Goal: Information Seeking & Learning: Check status

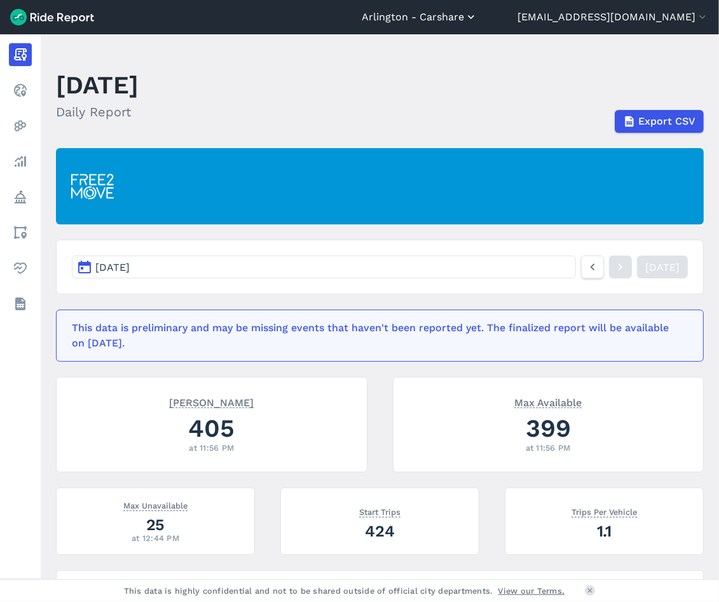
click at [409, 17] on button "Arlington - Carshare" at bounding box center [419, 17] width 116 height 15
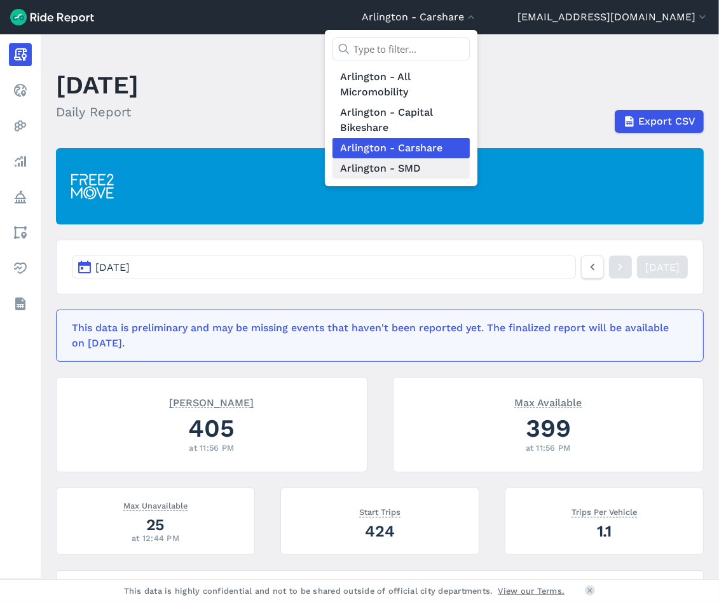
click at [368, 172] on link "Arlington - SMD" at bounding box center [400, 168] width 137 height 20
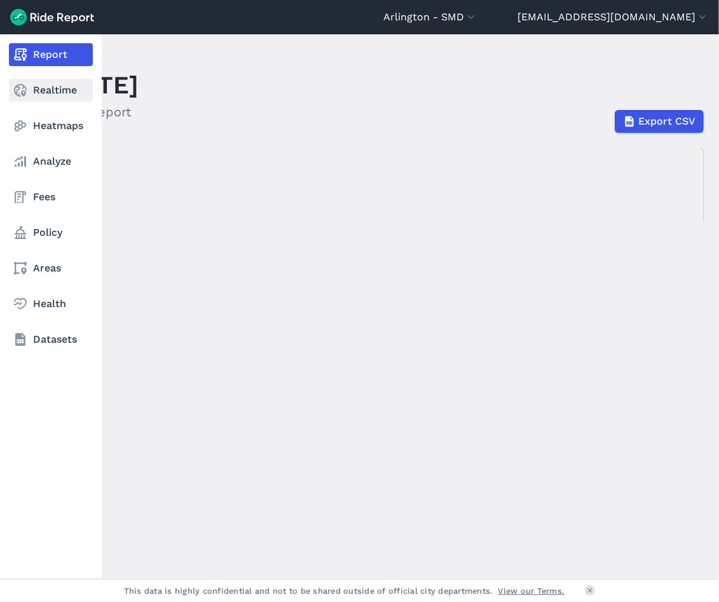
click at [31, 91] on link "Realtime" at bounding box center [51, 90] width 84 height 23
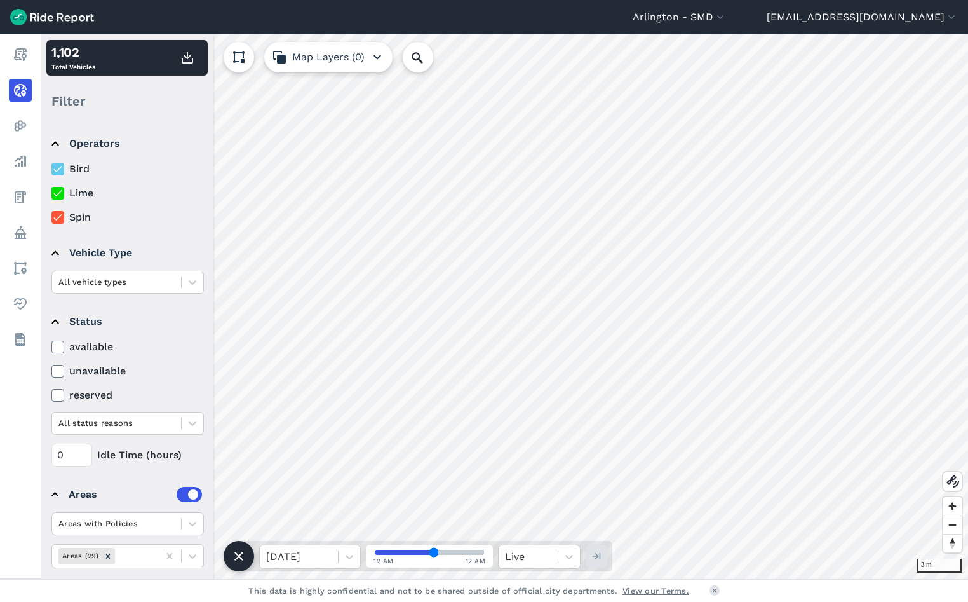
click at [56, 193] on icon at bounding box center [57, 193] width 11 height 13
click at [51, 193] on input "Lime" at bounding box center [51, 190] width 0 height 8
click at [57, 218] on icon at bounding box center [57, 217] width 11 height 13
click at [51, 218] on input "Spin" at bounding box center [51, 214] width 0 height 8
click at [58, 348] on icon at bounding box center [57, 347] width 11 height 13
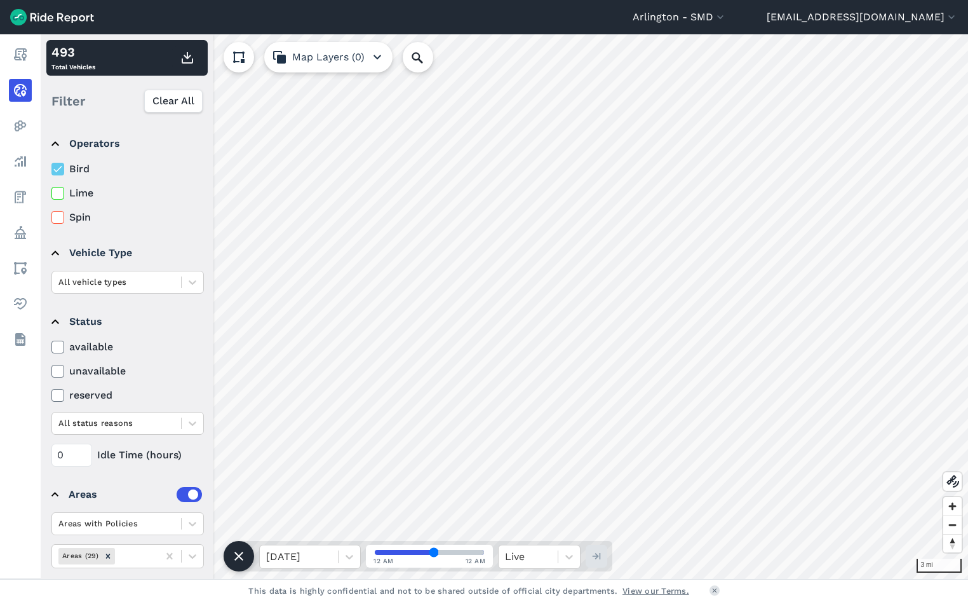
click at [51, 348] on input "available" at bounding box center [51, 343] width 0 height 8
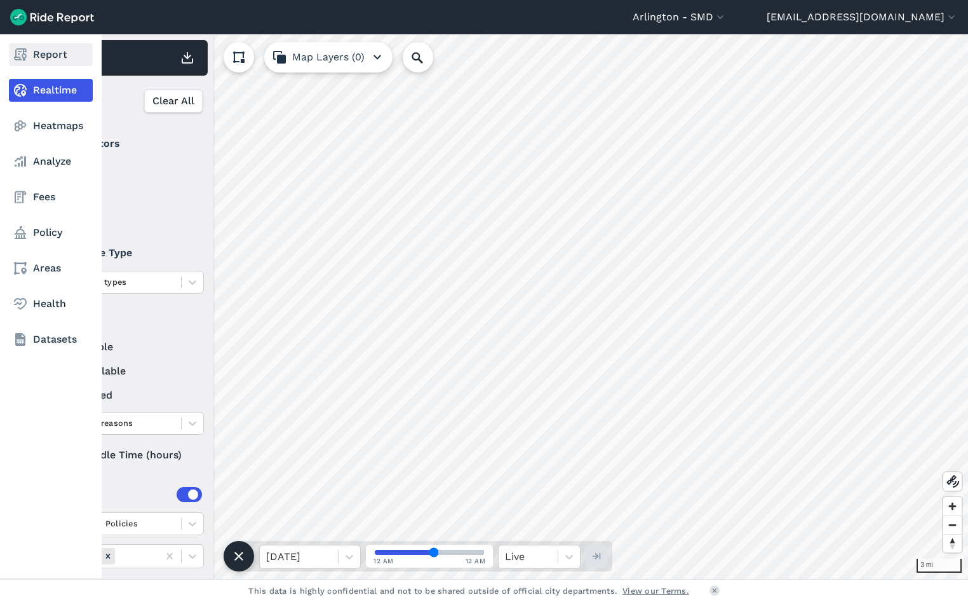
click at [46, 50] on link "Report" at bounding box center [51, 54] width 84 height 23
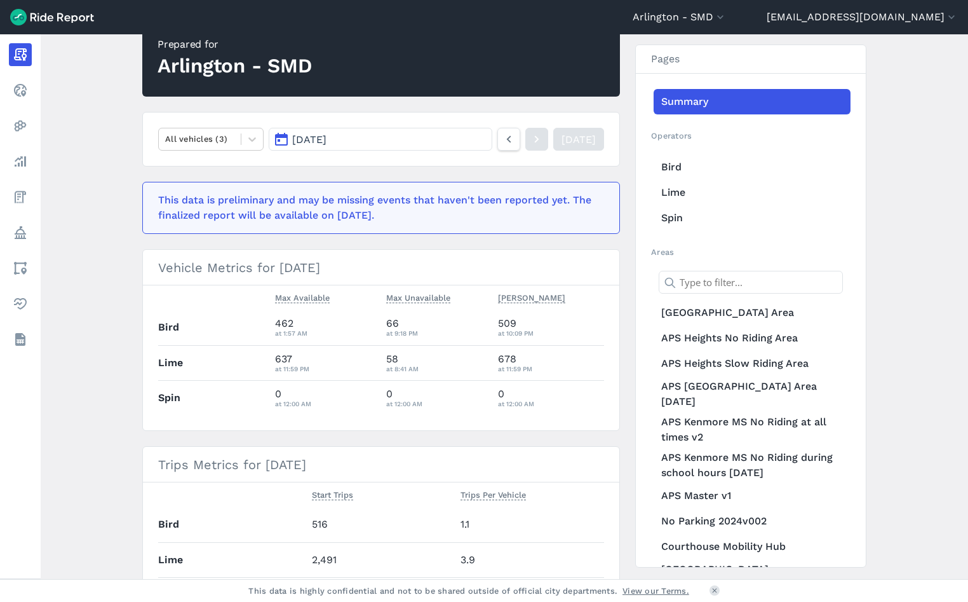
scroll to position [64, 0]
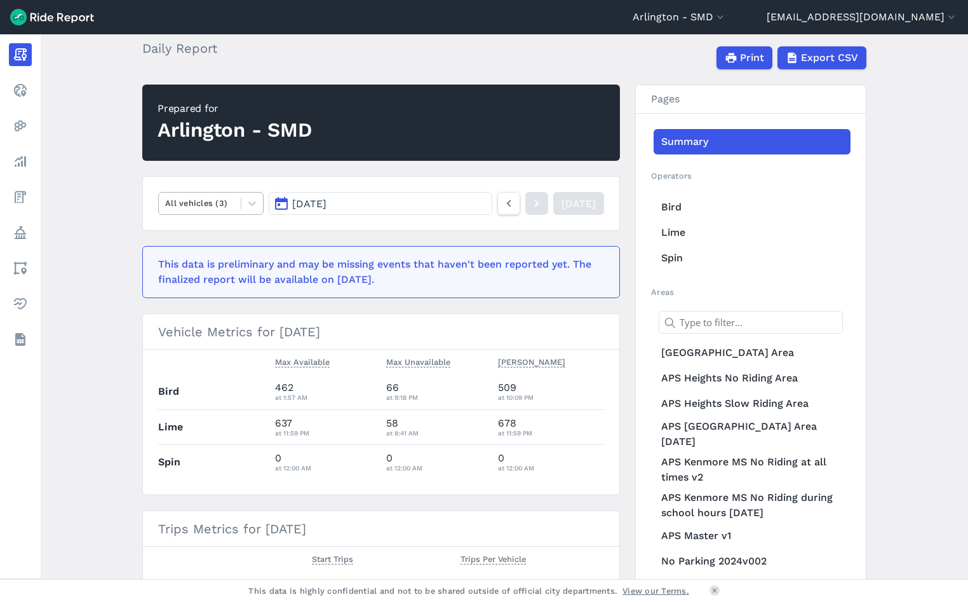
click at [220, 203] on div at bounding box center [199, 203] width 69 height 15
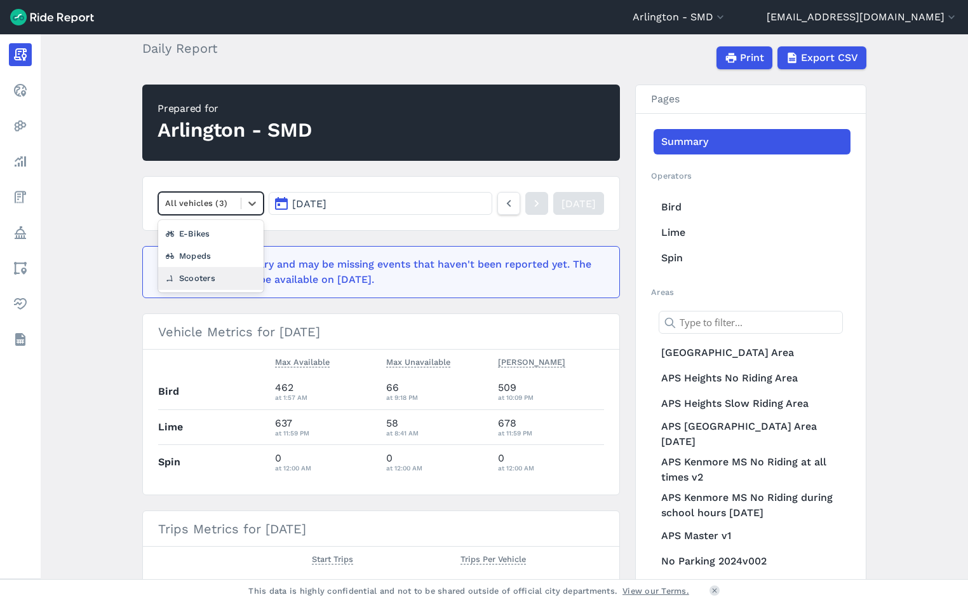
click at [210, 281] on div "Scooters" at bounding box center [210, 278] width 105 height 22
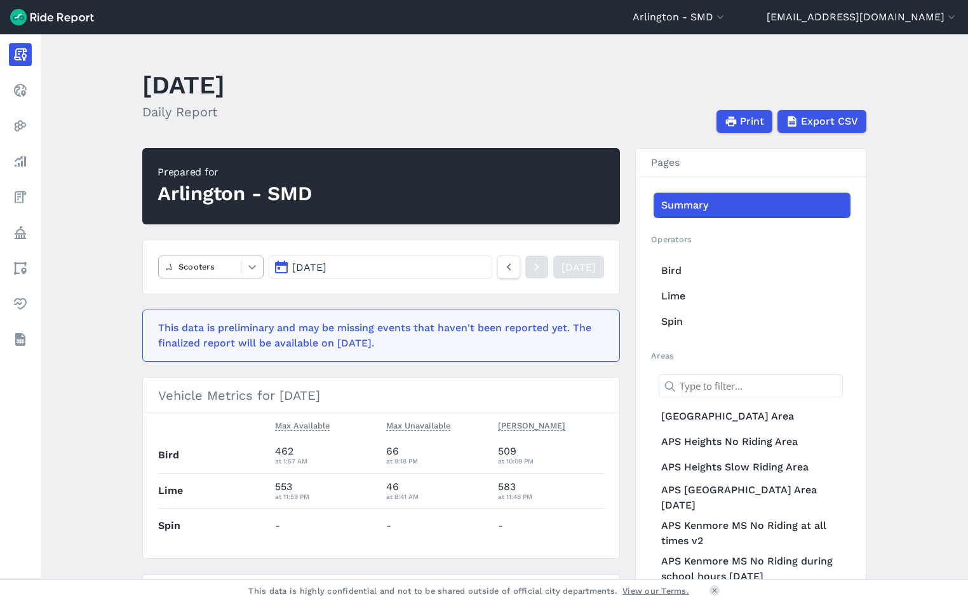
click at [246, 264] on icon at bounding box center [252, 266] width 13 height 13
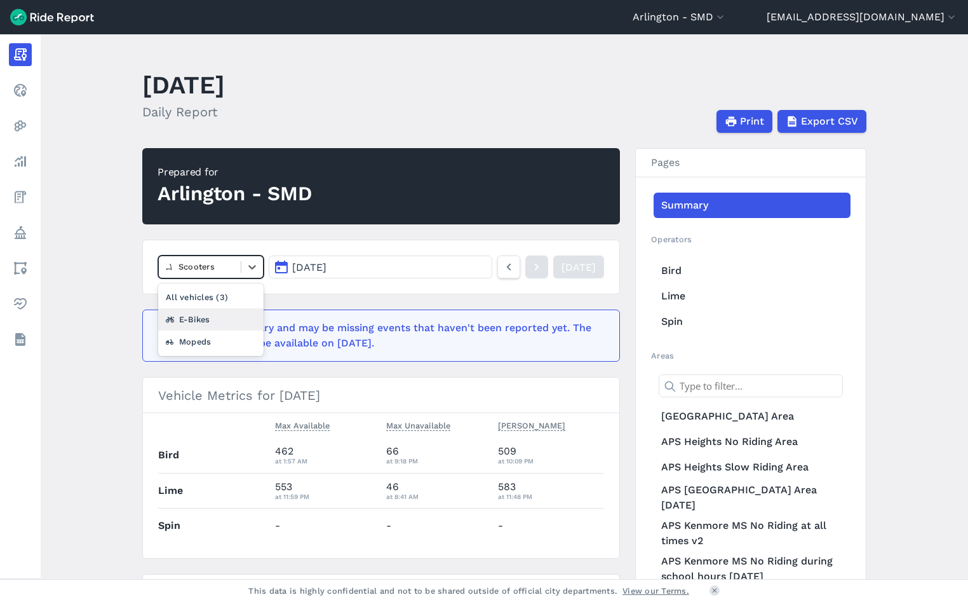
click at [219, 323] on div "E-Bikes" at bounding box center [210, 319] width 105 height 22
click at [248, 266] on icon at bounding box center [252, 267] width 8 height 4
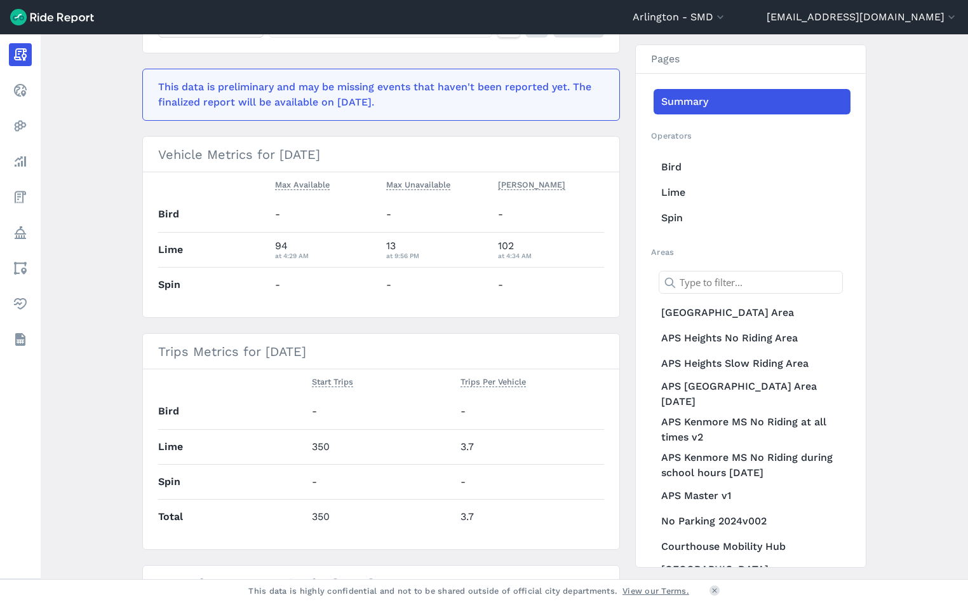
scroll to position [191, 0]
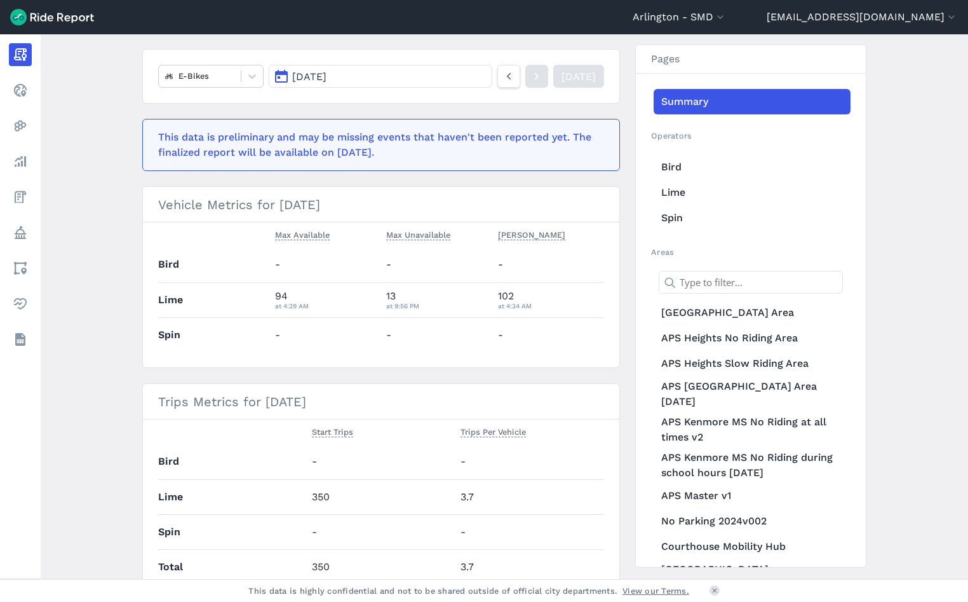
click at [91, 314] on main "[DATE] Daily Report Print Export CSV Prepared for [GEOGRAPHIC_DATA] - SMD E-Bik…" at bounding box center [505, 306] width 928 height 544
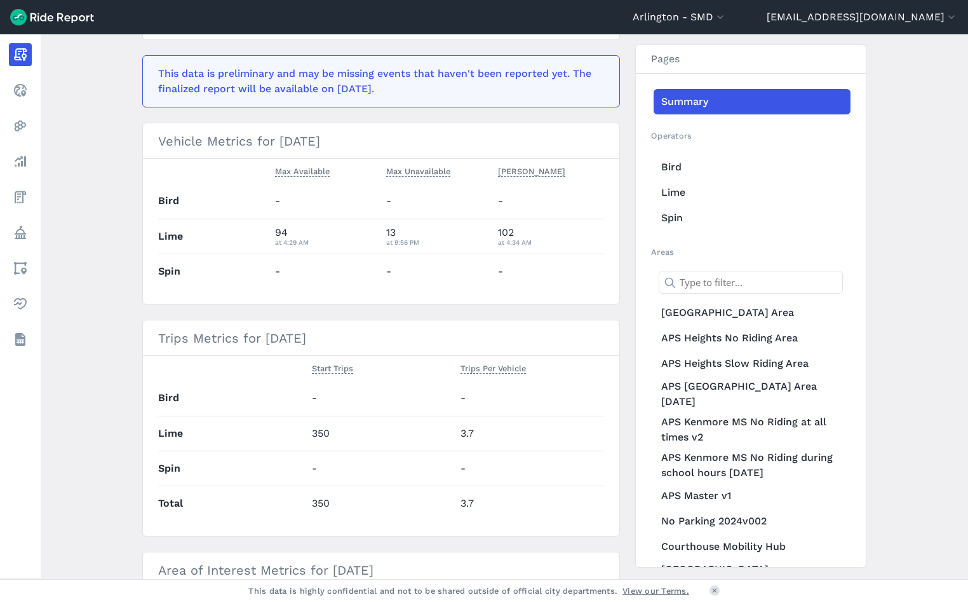
scroll to position [0, 0]
